Goal: Task Accomplishment & Management: Manage account settings

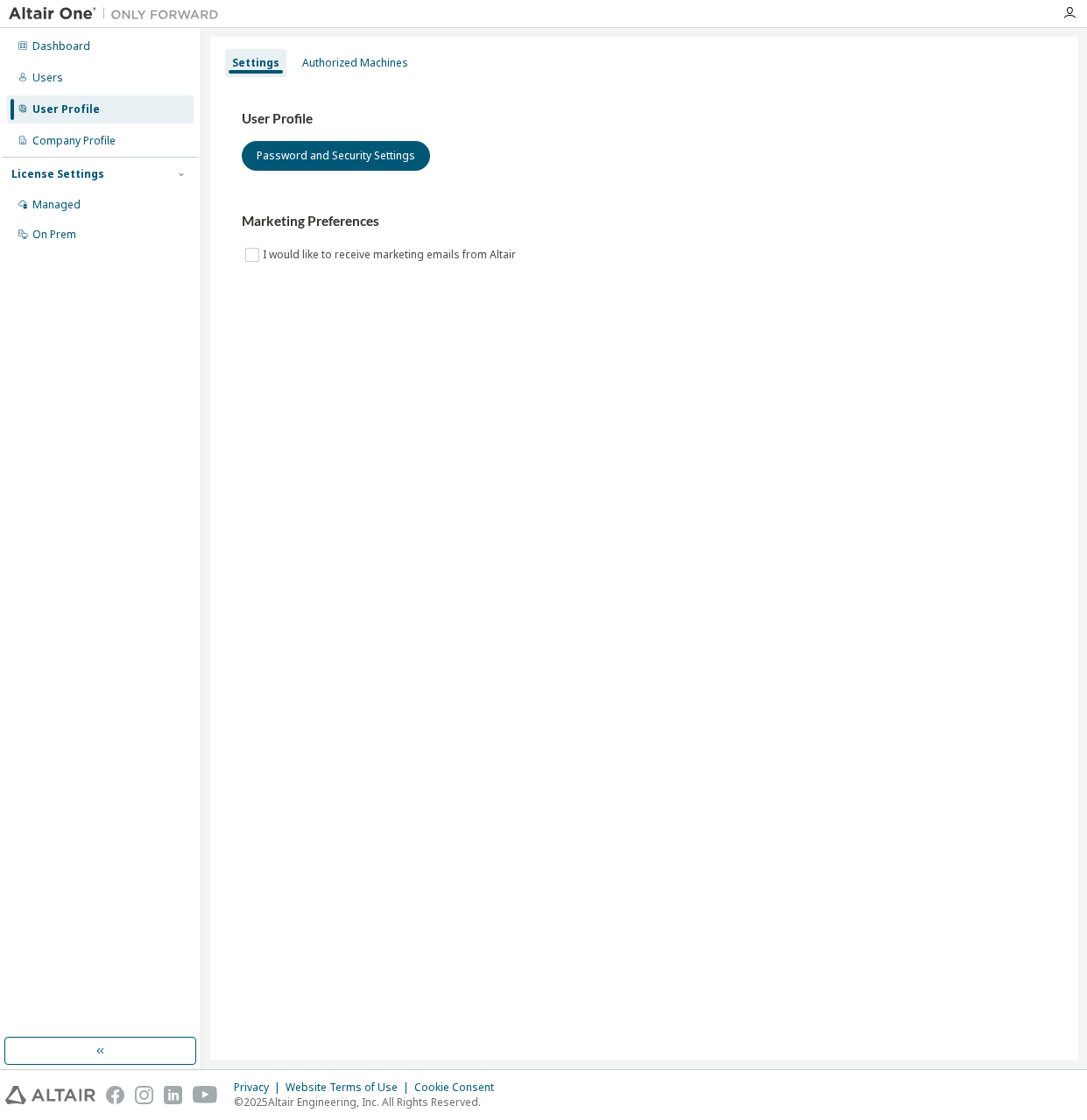
drag, startPoint x: 1070, startPoint y: 4, endPoint x: 510, endPoint y: 372, distance: 670.1
click at [500, 377] on div "Settings Authorized Machines User Profile Password and Security Settings Market…" at bounding box center [643, 549] width 867 height 1024
click at [41, 83] on div "Users" at bounding box center [48, 78] width 31 height 14
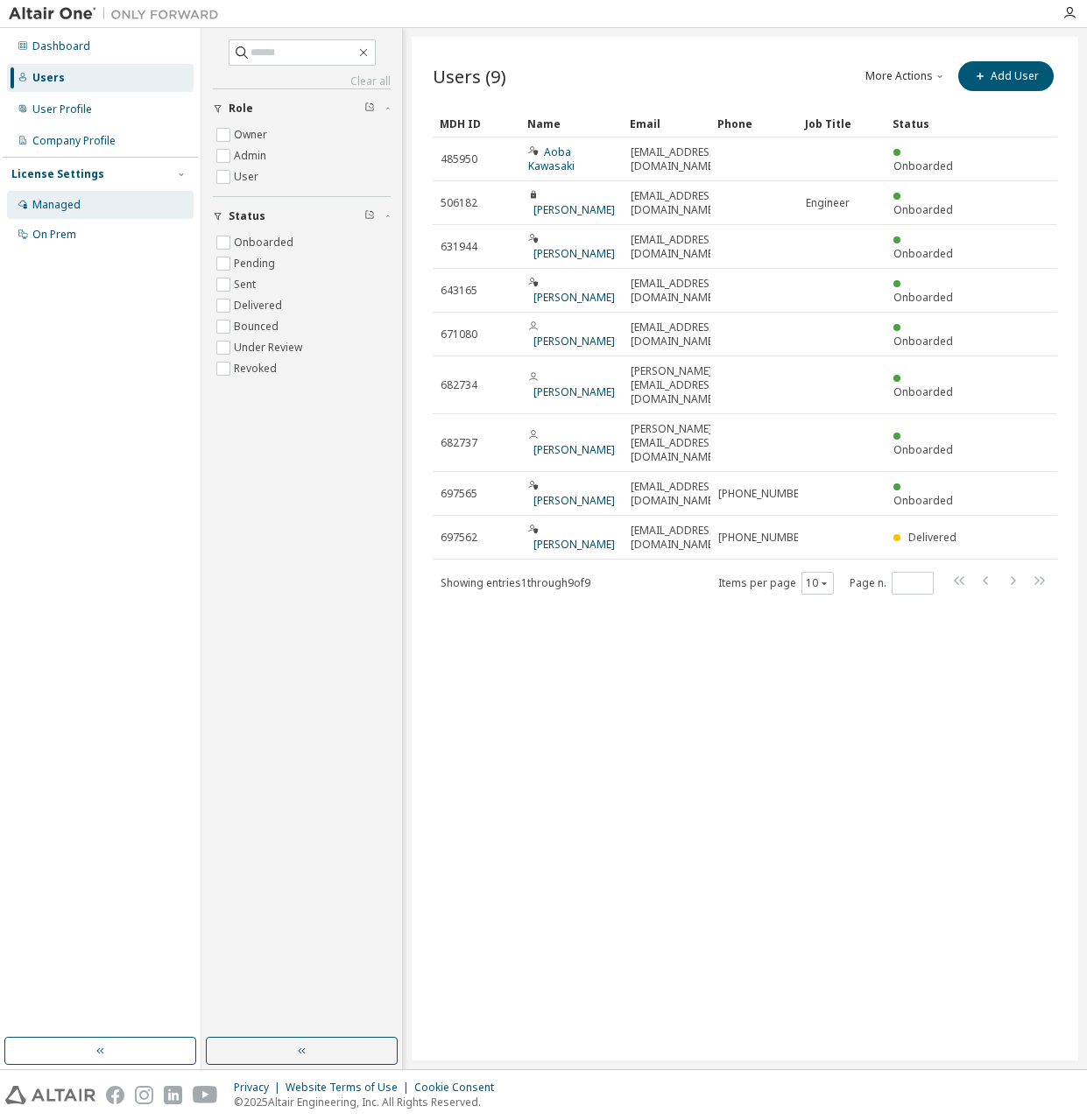
click at [58, 209] on div "Managed" at bounding box center [56, 205] width 49 height 14
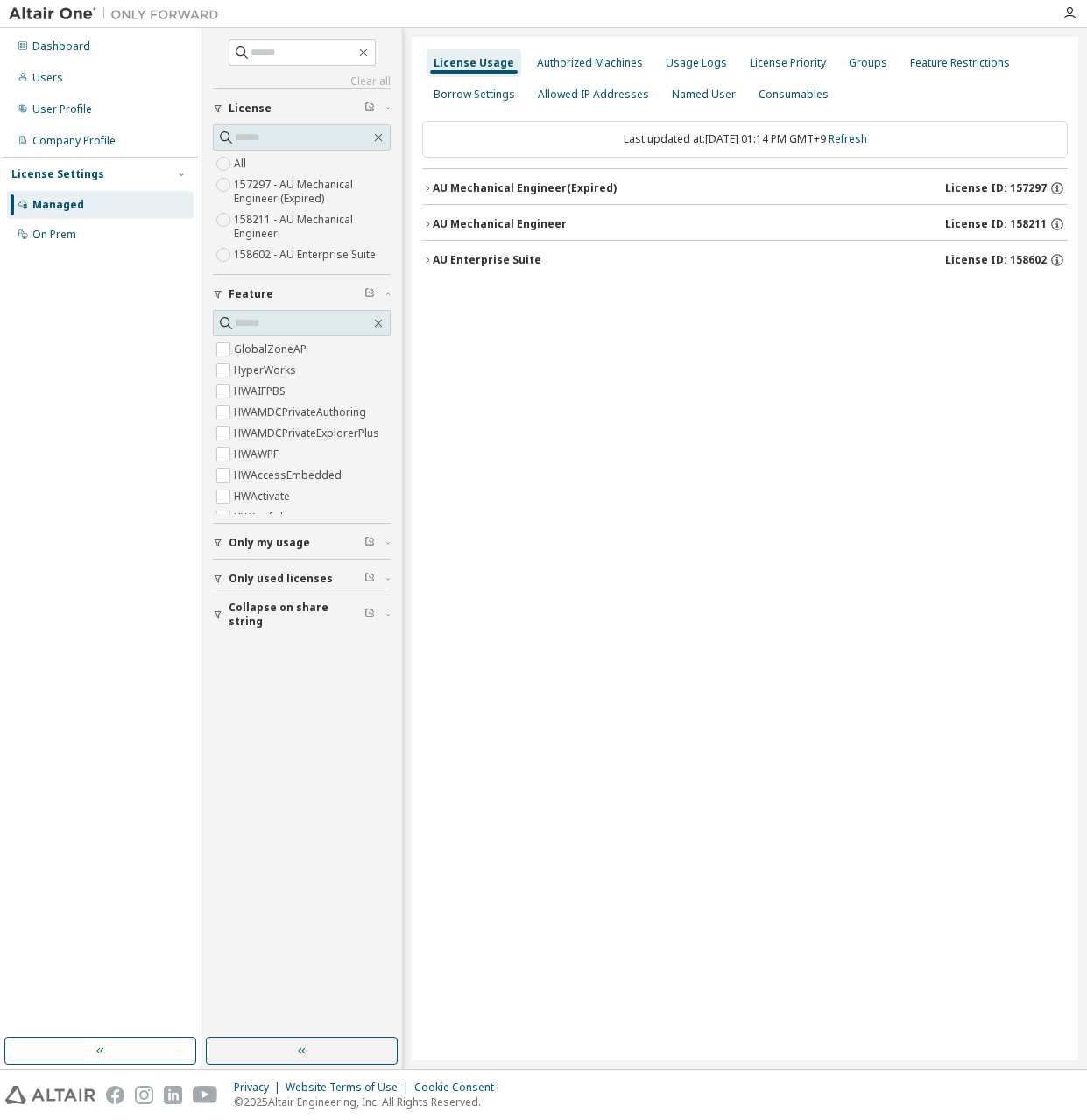
click at [273, 543] on span "Only my usage" at bounding box center [269, 543] width 81 height 14
click at [217, 546] on icon "button" at bounding box center [218, 543] width 11 height 11
click at [238, 626] on span "Only used licenses" at bounding box center [281, 630] width 104 height 14
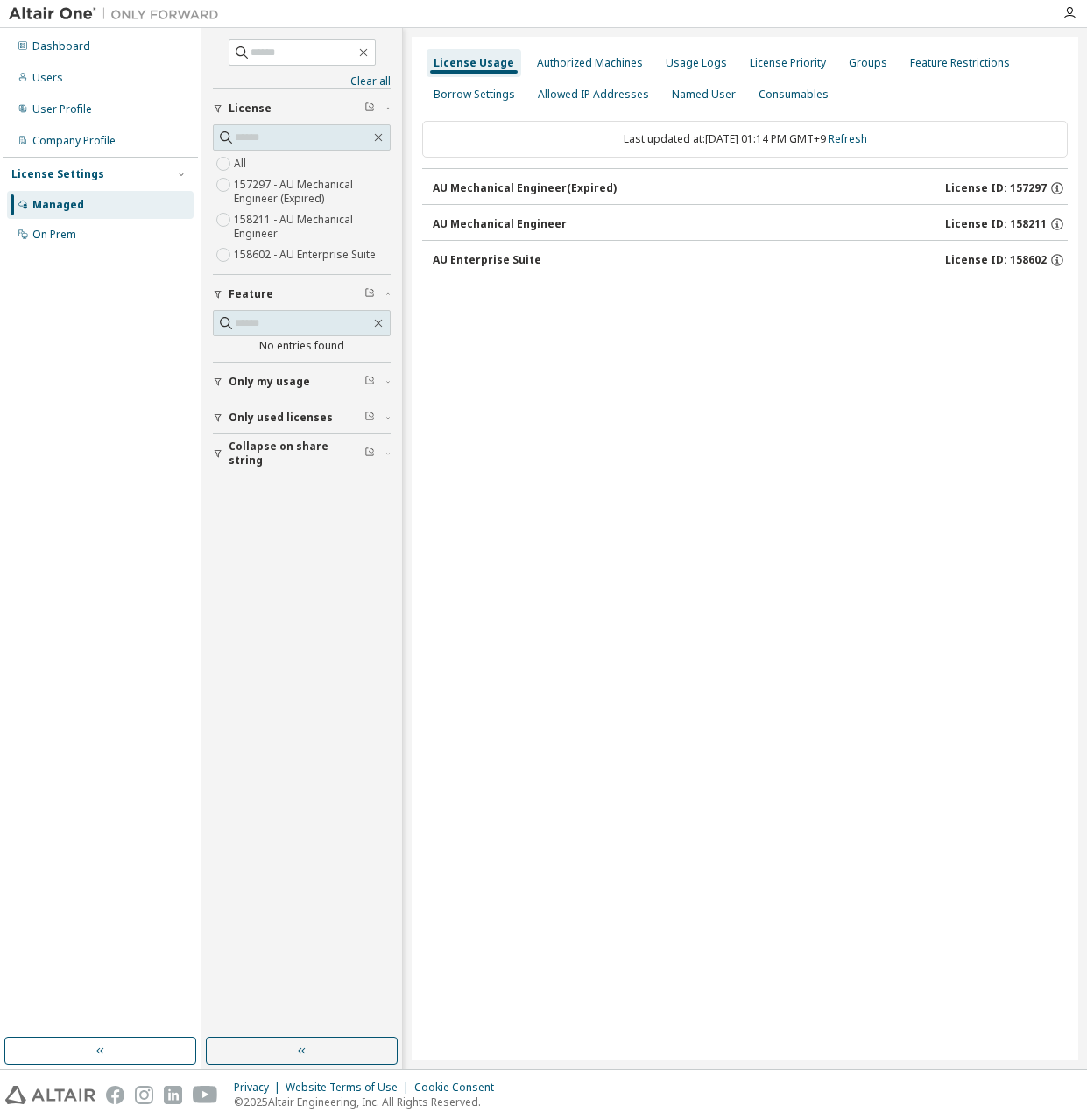
click at [581, 182] on div "AU Mechanical Engineer (Expired)" at bounding box center [524, 188] width 184 height 14
click at [514, 224] on div "AU Mechanical Engineer" at bounding box center [499, 224] width 134 height 14
click at [510, 223] on div "AU Mechanical Engineer" at bounding box center [499, 224] width 134 height 14
click at [465, 86] on div "Borrow Settings" at bounding box center [474, 94] width 95 height 28
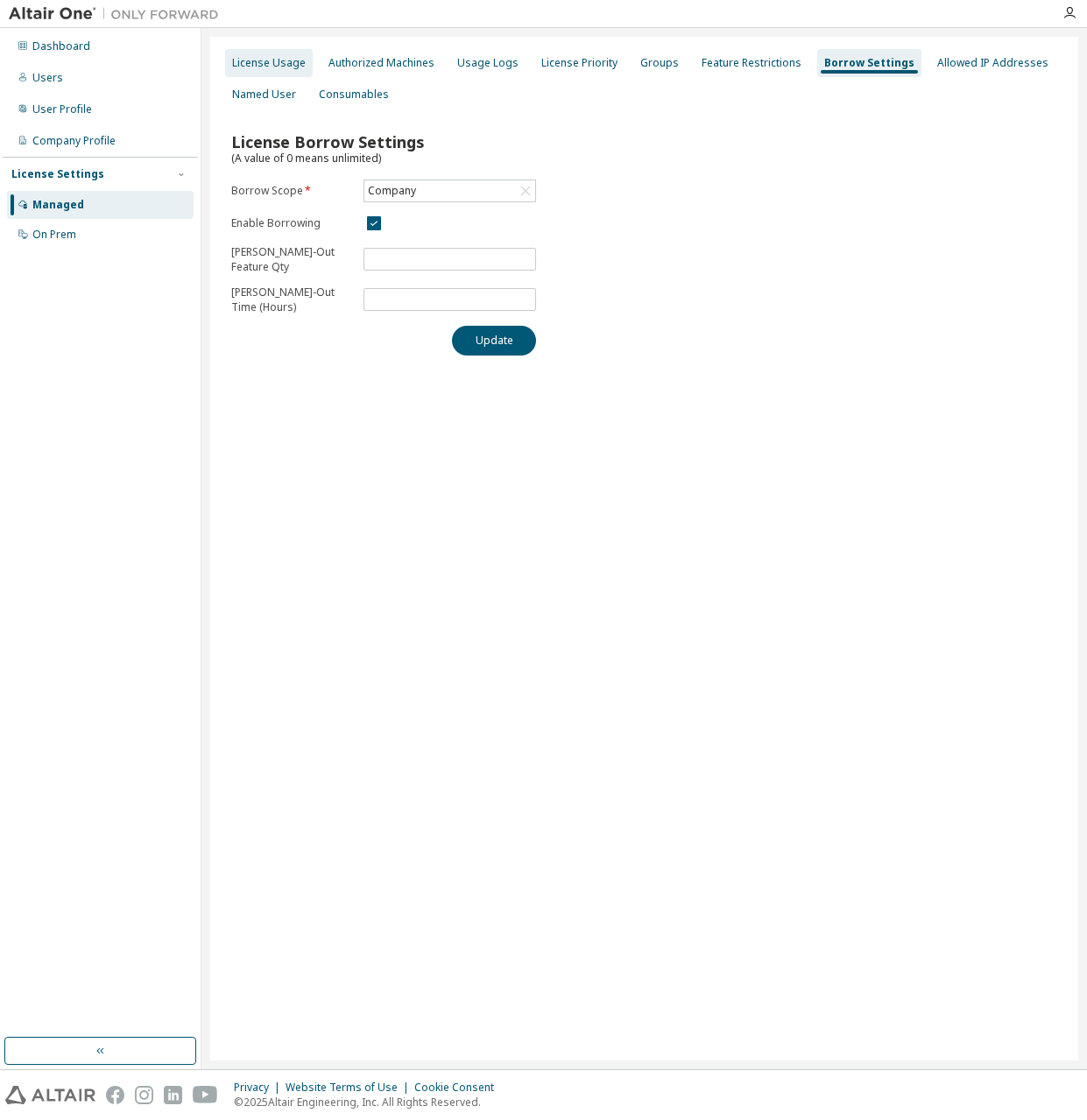
click at [286, 65] on div "License Usage" at bounding box center [268, 64] width 73 height 14
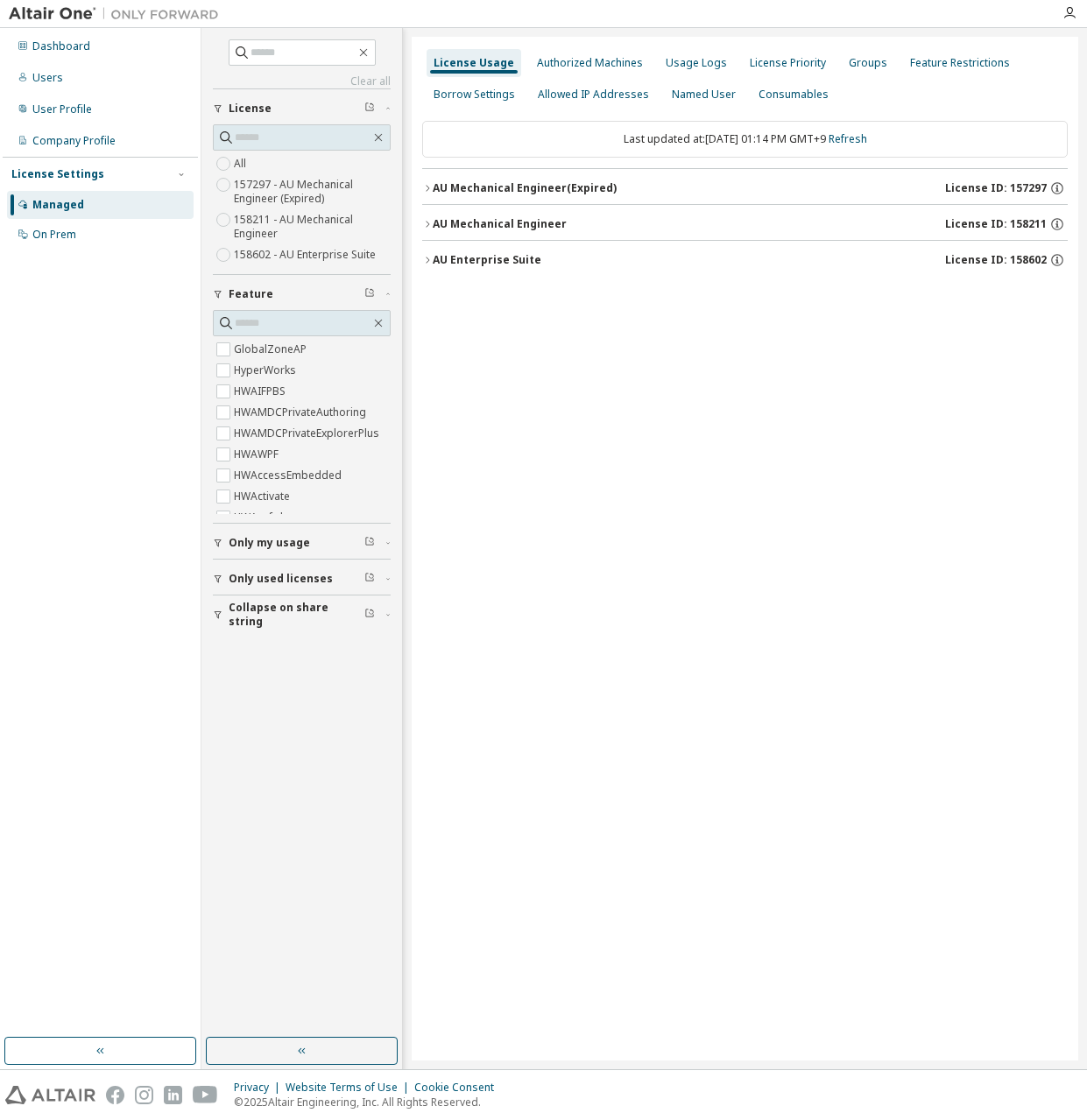
click at [426, 190] on icon "button" at bounding box center [427, 188] width 11 height 11
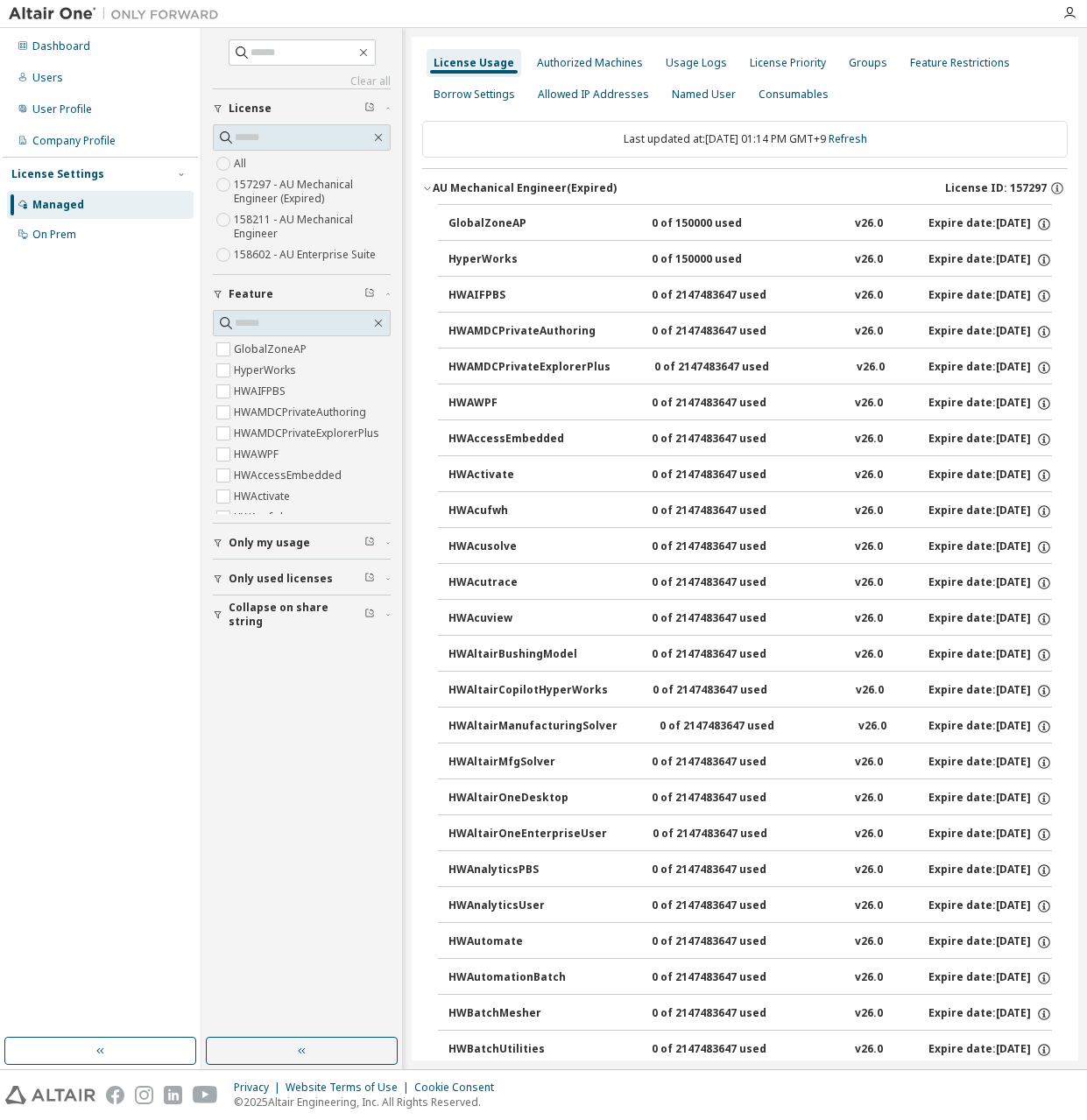
click at [425, 190] on icon "button" at bounding box center [427, 188] width 11 height 11
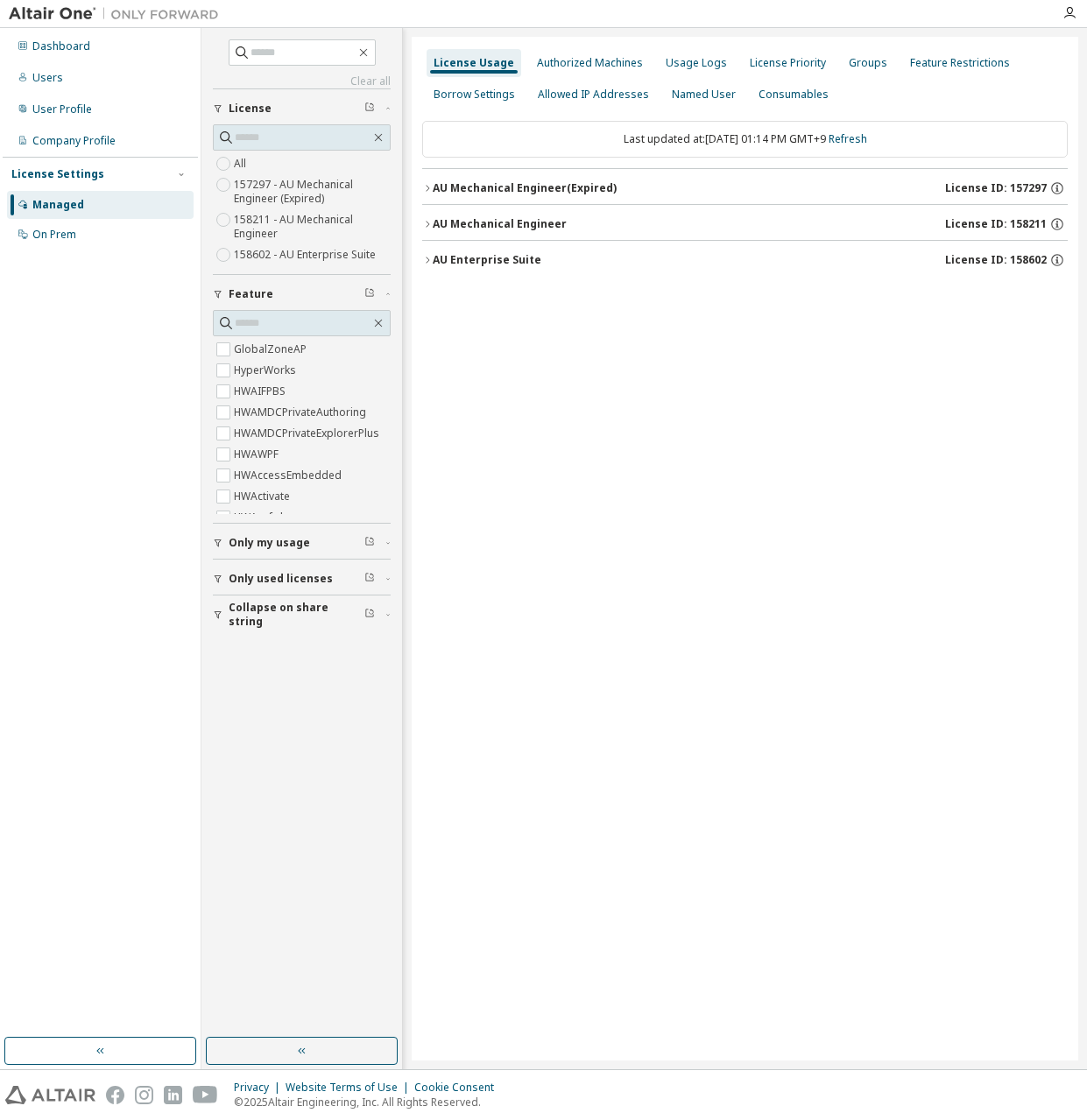
click at [421, 218] on div "License Usage Authorized Machines Usage Logs License Priority Groups Feature Re…" at bounding box center [744, 549] width 666 height 1024
click at [438, 223] on div "AU Mechanical Engineer" at bounding box center [499, 224] width 134 height 14
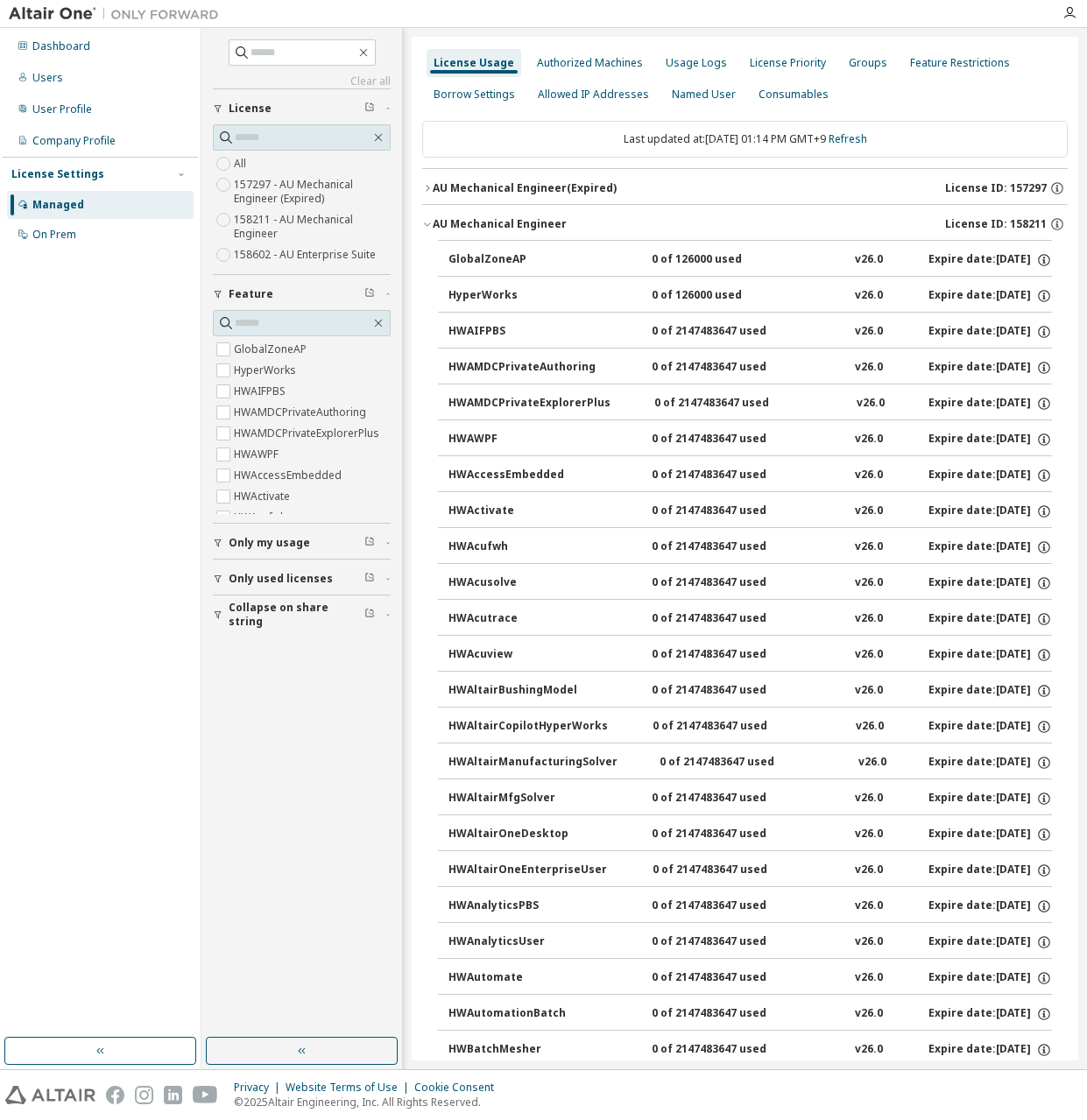
click at [432, 222] on div "AU Mechanical Engineer" at bounding box center [499, 224] width 134 height 14
